Goal: Navigation & Orientation: Find specific page/section

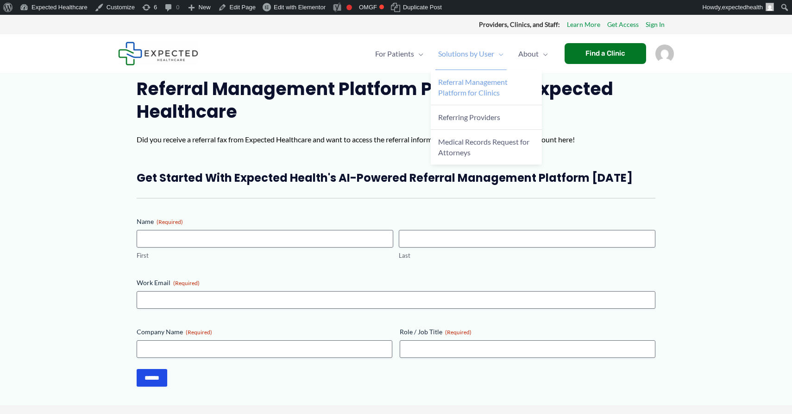
click at [451, 88] on span "Referral Management Platform for Clinics" at bounding box center [472, 86] width 69 height 19
